Goal: Feedback & Contribution: Submit feedback/report problem

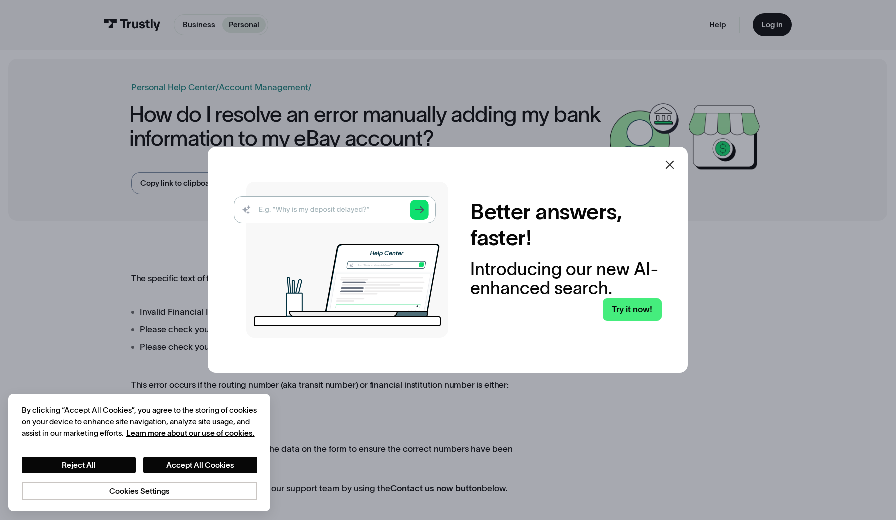
click at [668, 167] on icon at bounding box center [670, 165] width 8 height 8
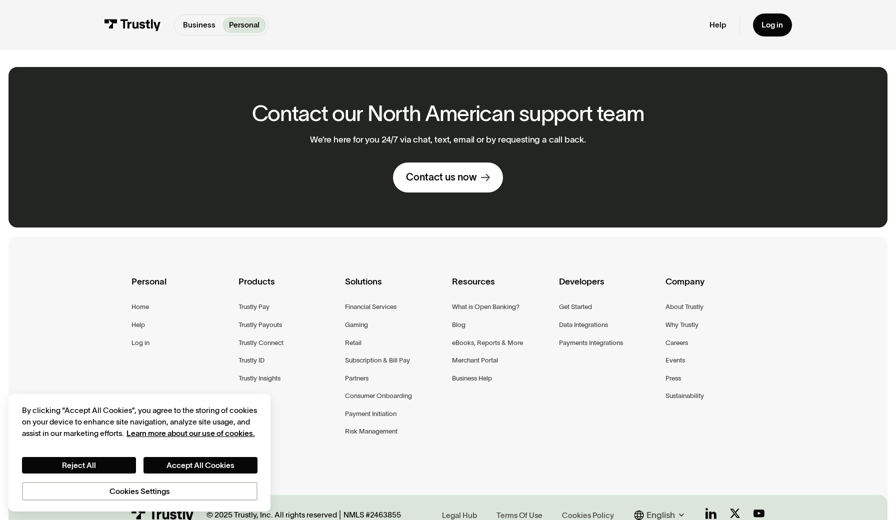
scroll to position [584, 0]
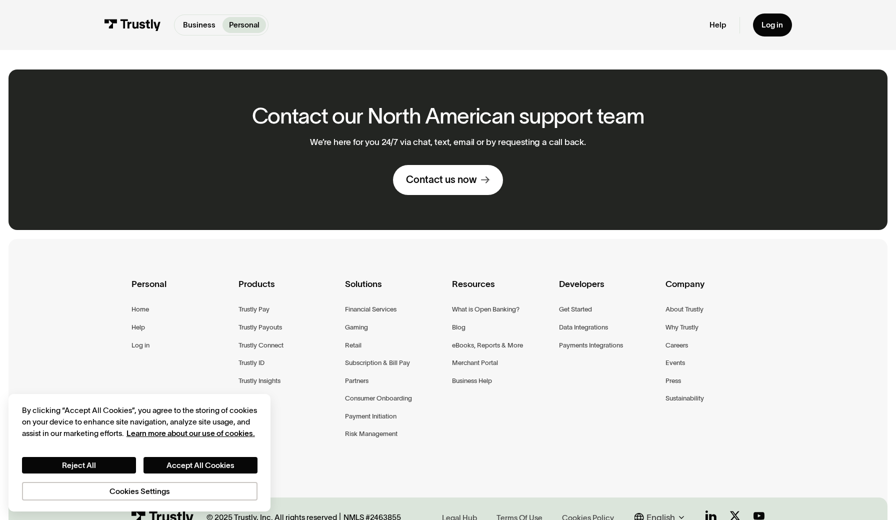
click at [432, 178] on div "Contact us now" at bounding box center [441, 179] width 70 height 13
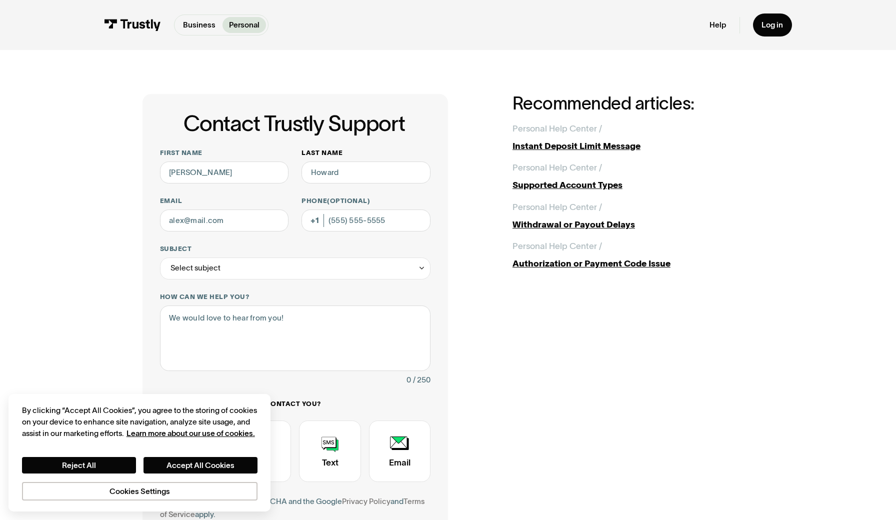
type input "Juan"
drag, startPoint x: 366, startPoint y: 174, endPoint x: 341, endPoint y: 173, distance: 24.5
click at [341, 173] on input "Last name" at bounding box center [365, 172] width 129 height 22
type input "Giordano"
type input "nextdoormkt@gmail.com"
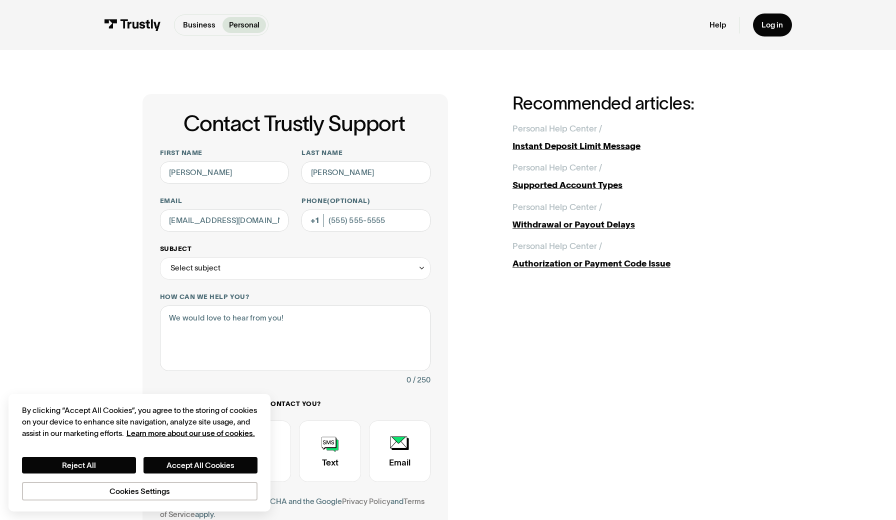
click at [194, 266] on div "Select subject" at bounding box center [195, 267] width 50 height 13
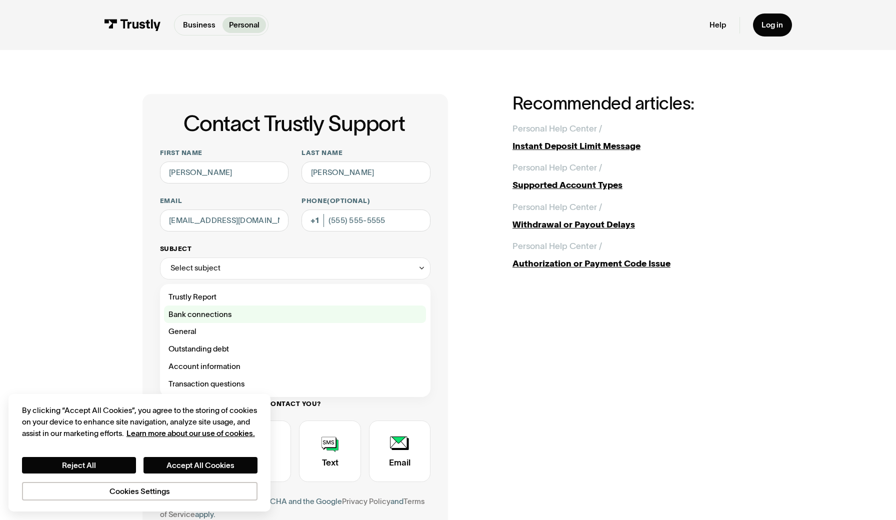
click at [205, 316] on div "Contact Trustly Support" at bounding box center [295, 313] width 262 height 17
type input "**********"
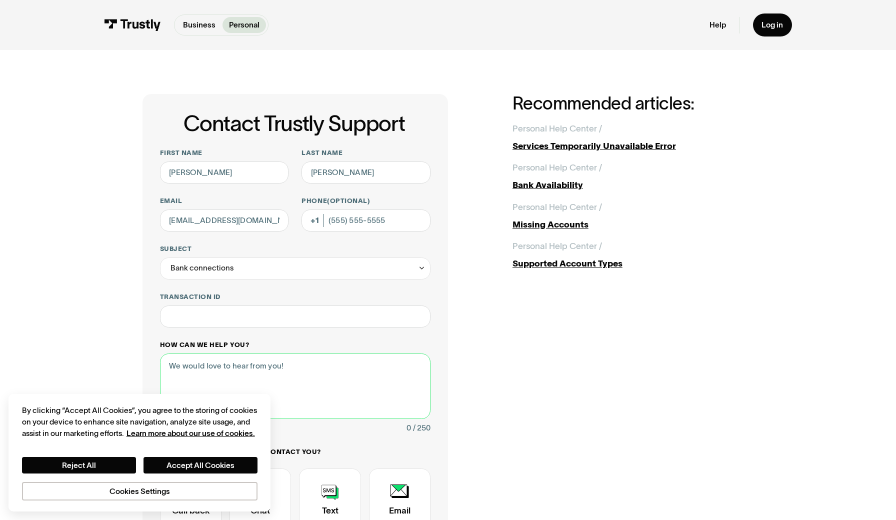
click at [297, 370] on textarea "How can we help you?" at bounding box center [295, 385] width 270 height 65
paste textarea "Sorry, we are unable to process your request at this time."
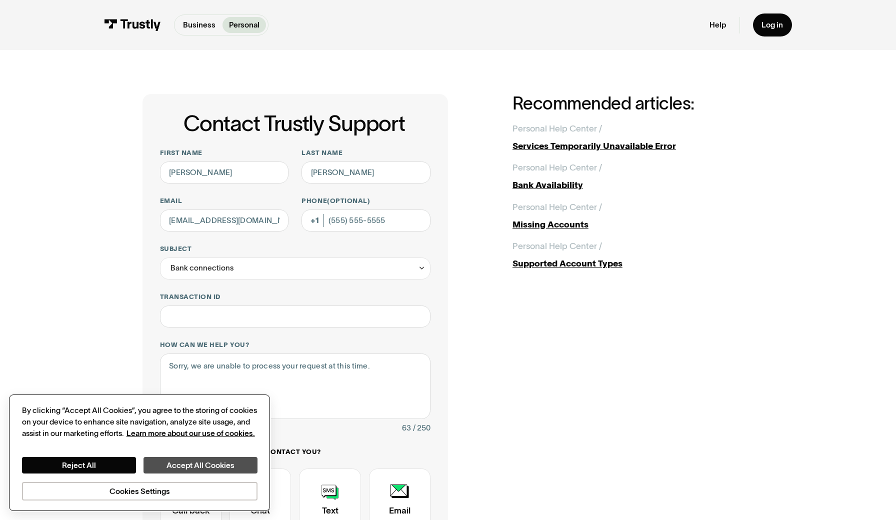
click at [222, 466] on button "Accept All Cookies" at bounding box center [200, 465] width 114 height 16
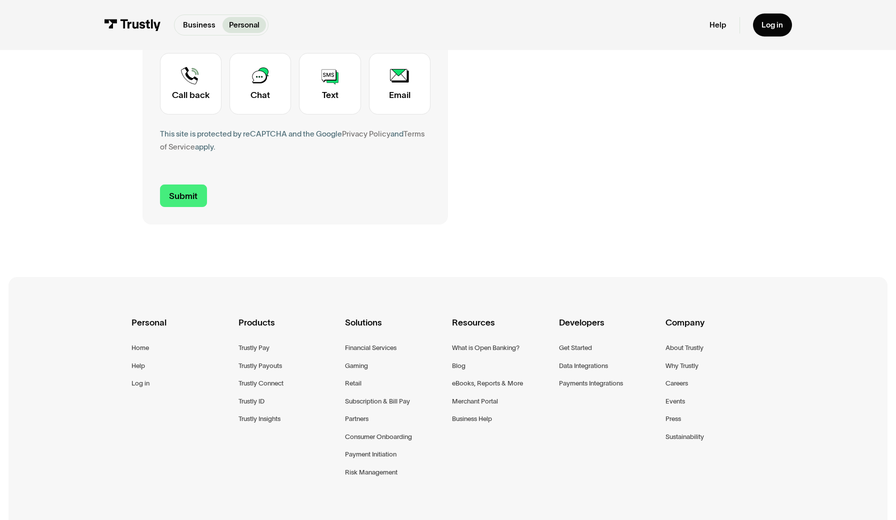
scroll to position [416, 0]
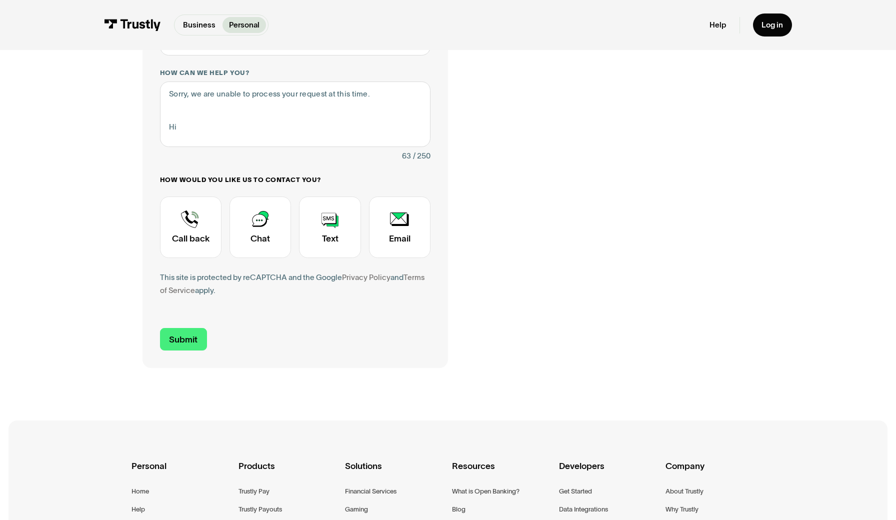
scroll to position [265, 0]
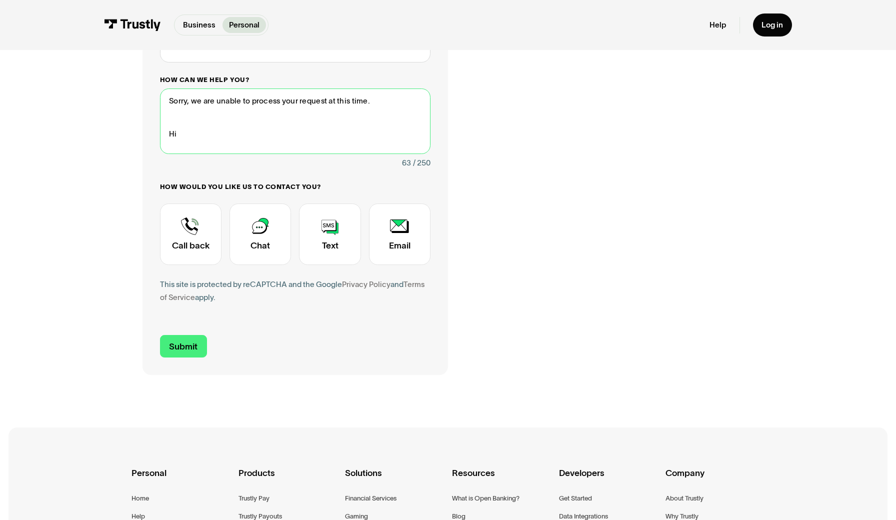
click at [303, 124] on textarea "Sorry, we are unable to process your request at this time. Hi" at bounding box center [295, 120] width 270 height 65
click at [284, 129] on textarea "Sorry, we are unable to process your request at this time. Hi" at bounding box center [295, 120] width 270 height 65
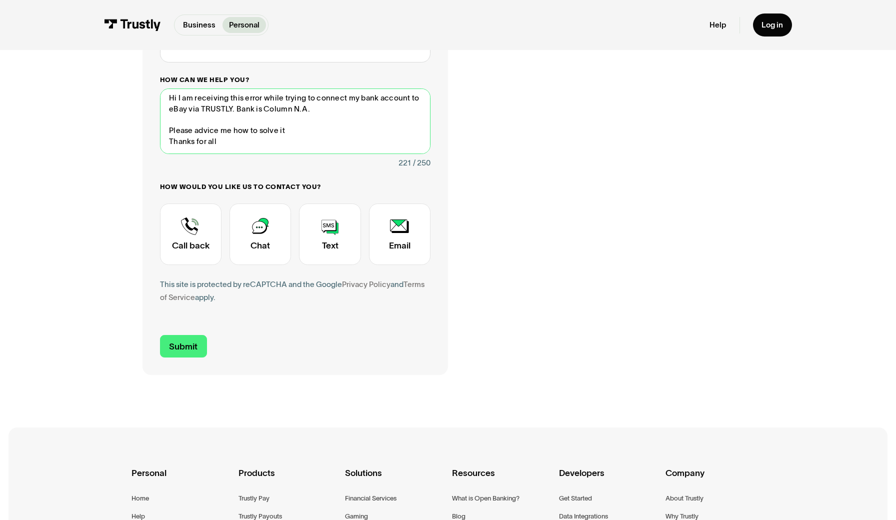
scroll to position [36, 0]
click at [327, 133] on textarea "Sorry, we are unable to process your request at this time. Hi I am receiving th…" at bounding box center [295, 120] width 270 height 65
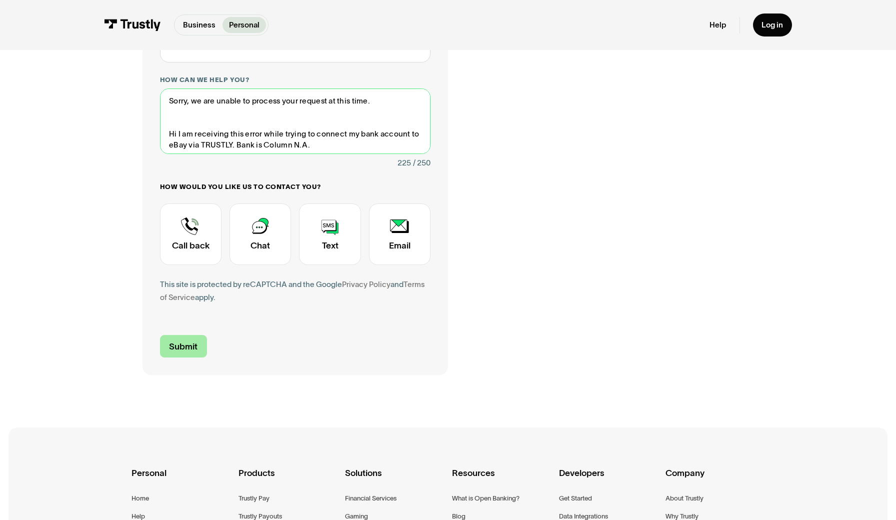
type textarea "Sorry, we are unable to process your request at this time. Hi I am receiving th…"
click at [178, 341] on input "Submit" at bounding box center [183, 346] width 47 height 23
click at [180, 342] on input "Submit" at bounding box center [183, 346] width 47 height 23
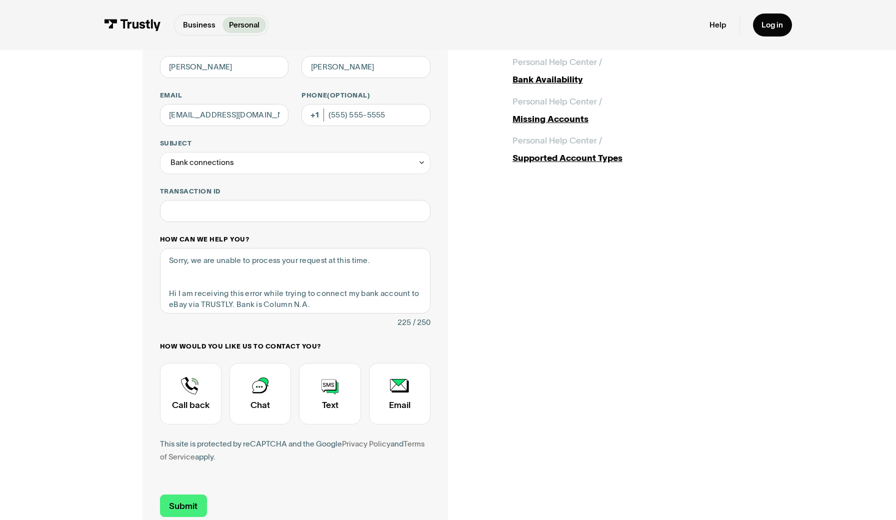
scroll to position [106, 0]
click at [184, 216] on input "Transaction ID" at bounding box center [295, 210] width 270 height 22
type input "*********"
click at [182, 503] on input "Submit" at bounding box center [183, 505] width 47 height 23
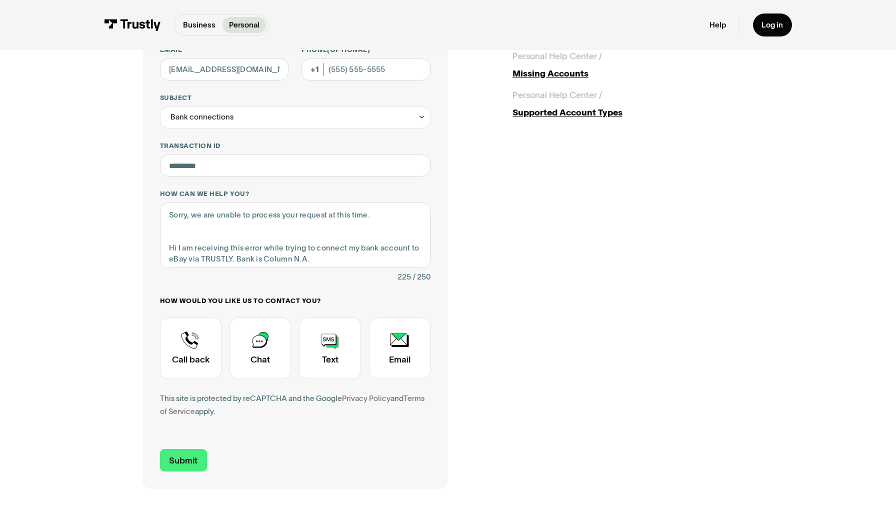
scroll to position [170, 0]
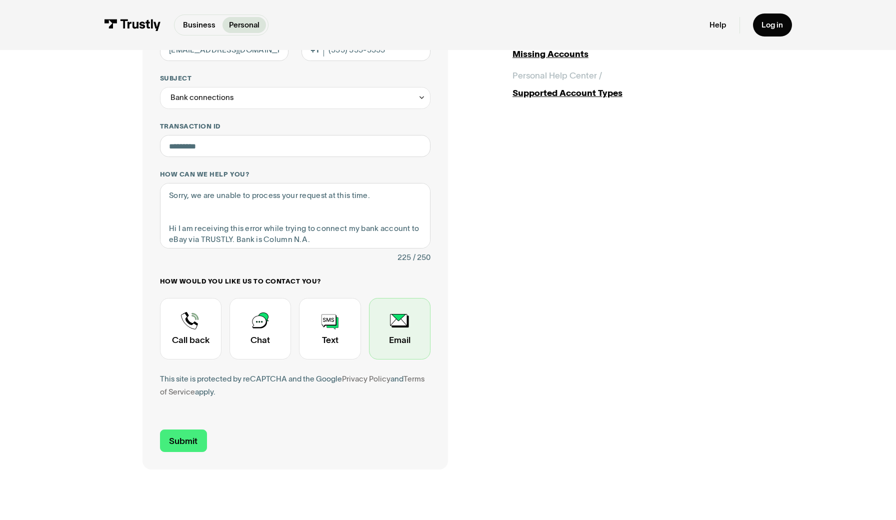
click at [406, 349] on div "Contact Trustly Support" at bounding box center [399, 328] width 61 height 61
click at [175, 436] on input "Submit" at bounding box center [183, 440] width 47 height 23
